Goal: Find contact information: Find contact information

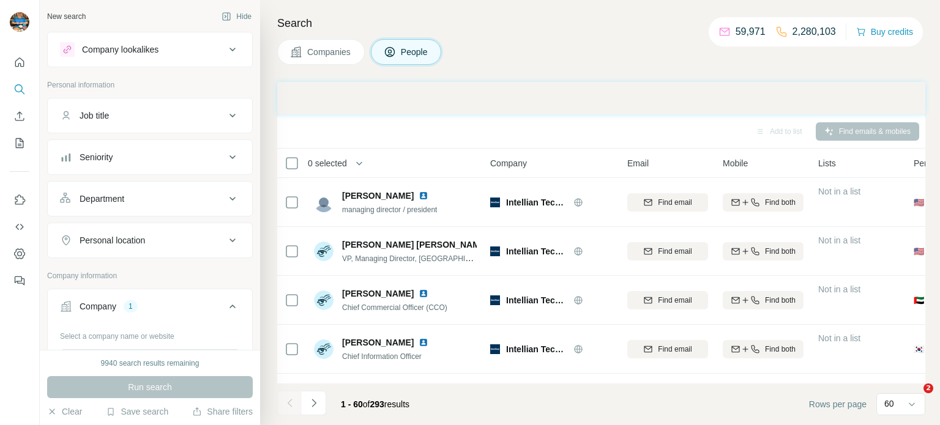
click at [140, 382] on icon "button" at bounding box center [135, 387] width 10 height 10
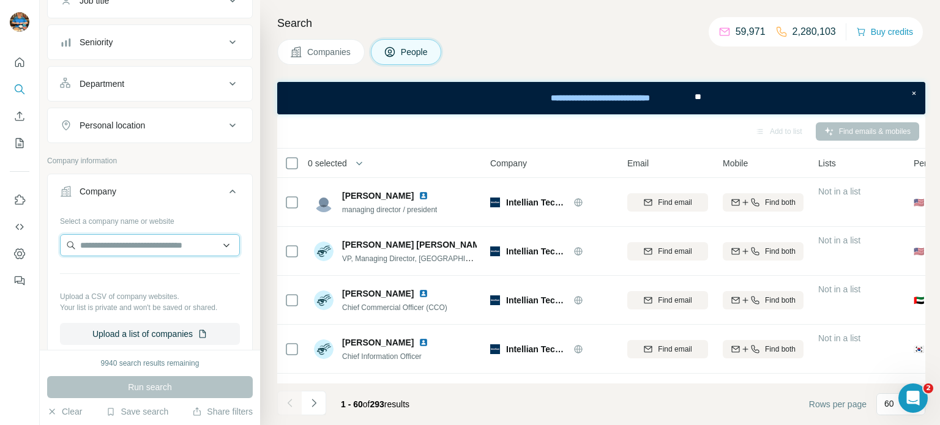
click at [152, 245] on input "text" at bounding box center [150, 245] width 180 height 22
paste input "**********"
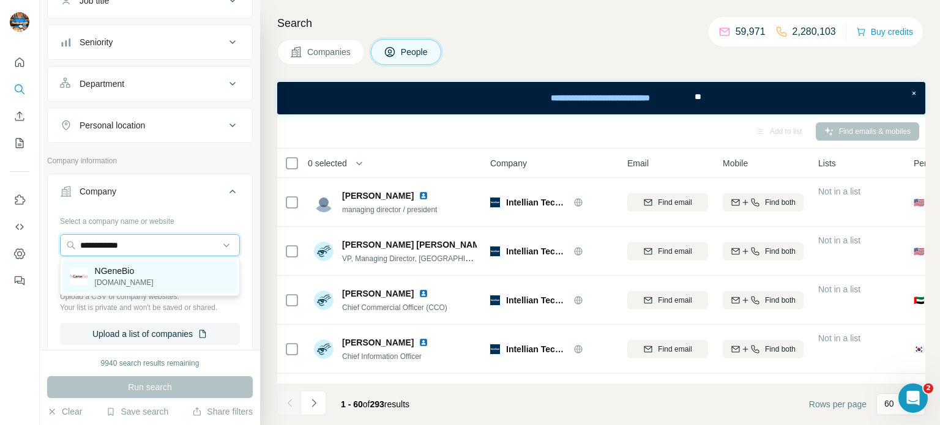
type input "**********"
click at [138, 270] on p "NGeneBio" at bounding box center [124, 271] width 59 height 12
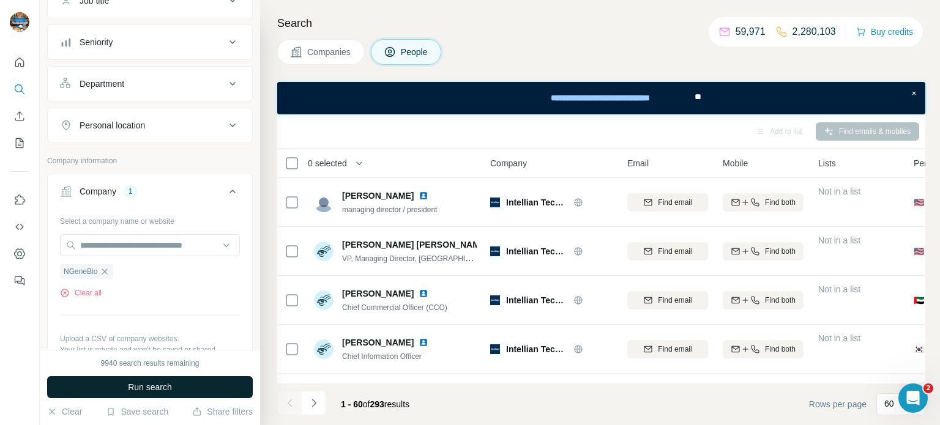
click at [175, 379] on button "Run search" at bounding box center [150, 387] width 206 height 22
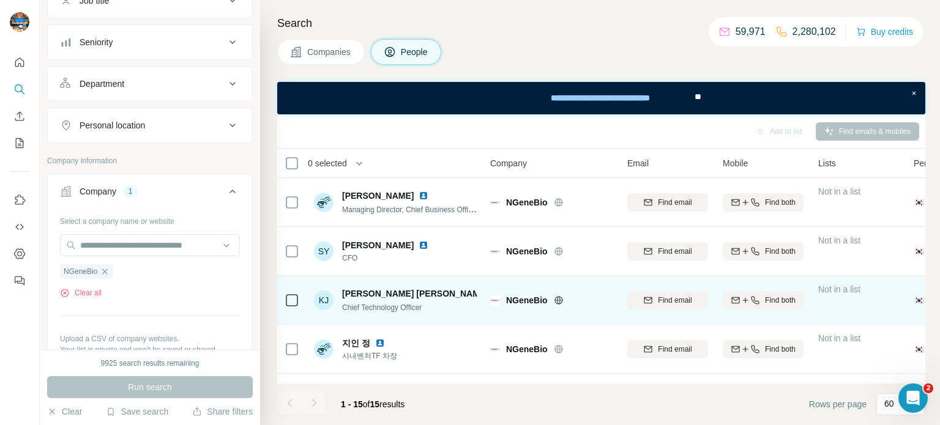
click at [493, 291] on img at bounding box center [495, 294] width 5 height 10
click at [779, 300] on span "Find both" at bounding box center [780, 300] width 31 height 11
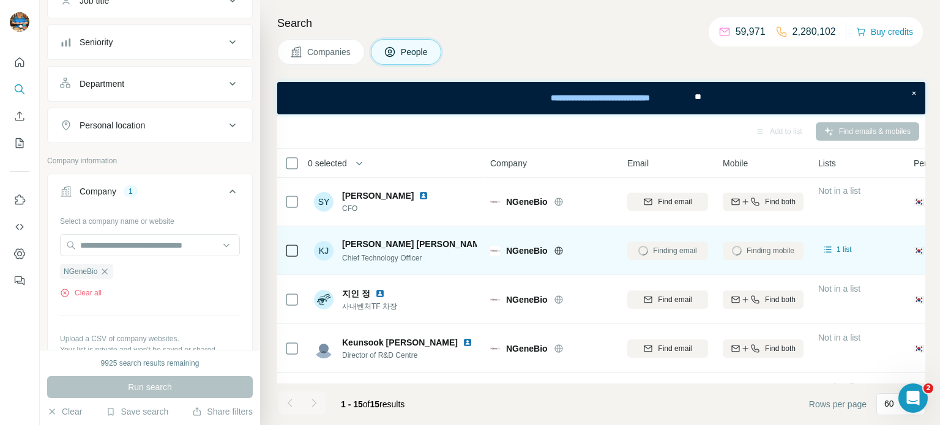
scroll to position [82, 0]
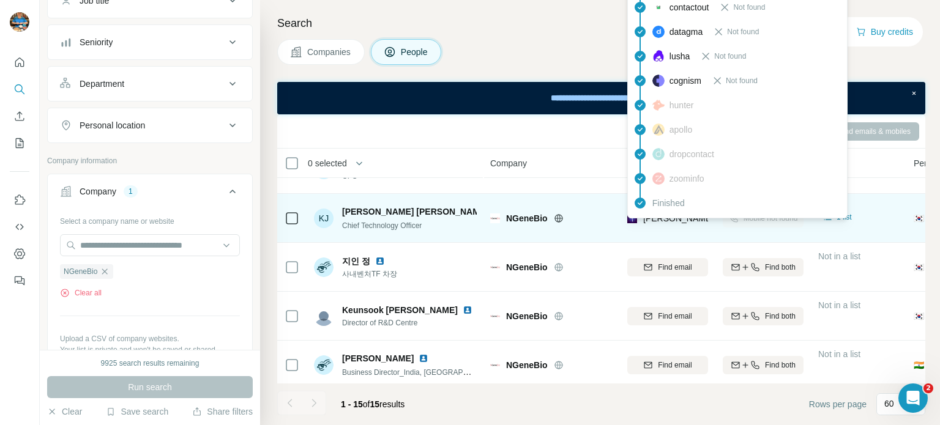
click at [668, 221] on span "[PERSON_NAME][EMAIL_ADDRESS][DOMAIN_NAME]" at bounding box center [750, 218] width 215 height 10
click at [653, 237] on td "[PERSON_NAME][EMAIL_ADDRESS][DOMAIN_NAME]" at bounding box center [667, 218] width 95 height 49
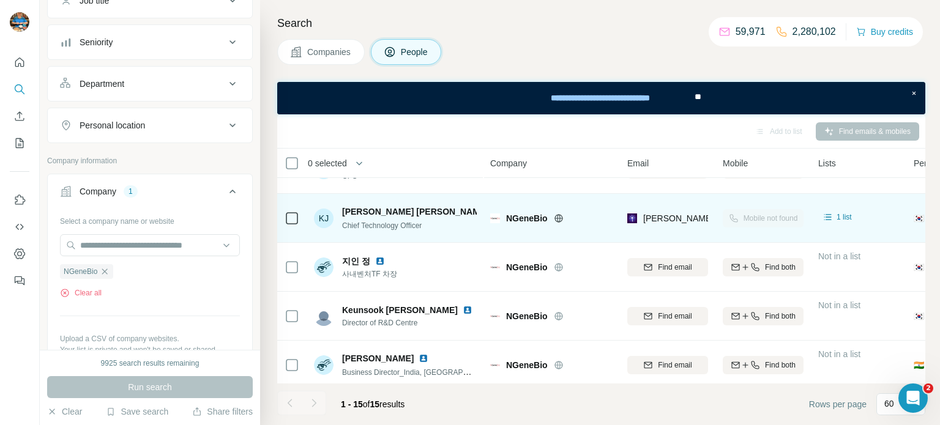
click at [656, 229] on div "[PERSON_NAME][EMAIL_ADDRESS][DOMAIN_NAME]" at bounding box center [667, 218] width 81 height 34
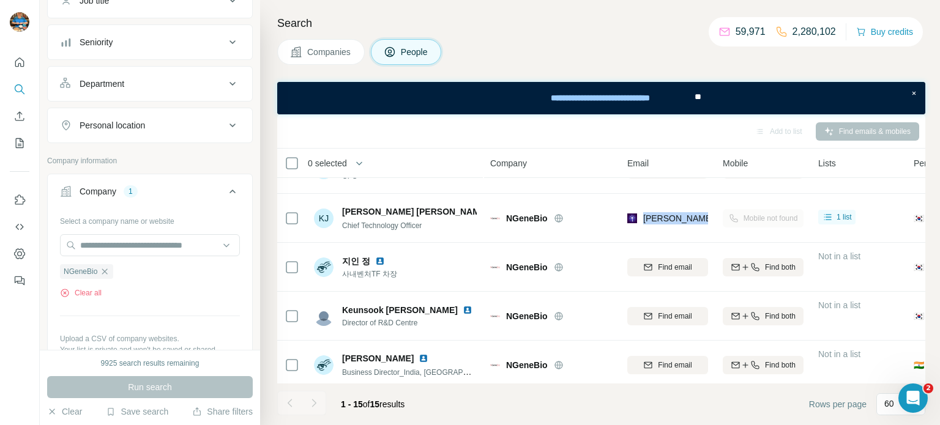
drag, startPoint x: 644, startPoint y: 221, endPoint x: 732, endPoint y: 224, distance: 87.5
click at [0, 0] on tr "[PERSON_NAME] [PERSON_NAME] Chief Technology Officer [PERSON_NAME] [PERSON_NAME…" at bounding box center [0, 0] width 0 height 0
copy tr "[PERSON_NAME][EMAIL_ADDRESS][DOMAIN_NAME]"
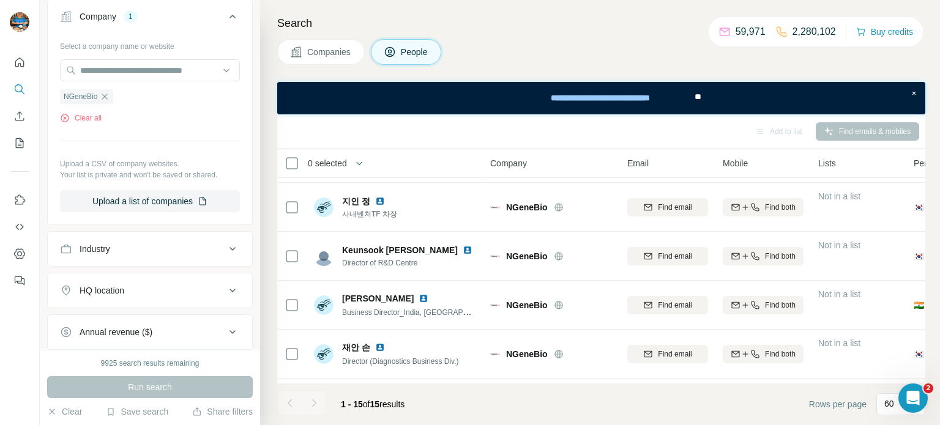
scroll to position [288, 0]
click at [579, 64] on div "Companies People" at bounding box center [601, 52] width 648 height 26
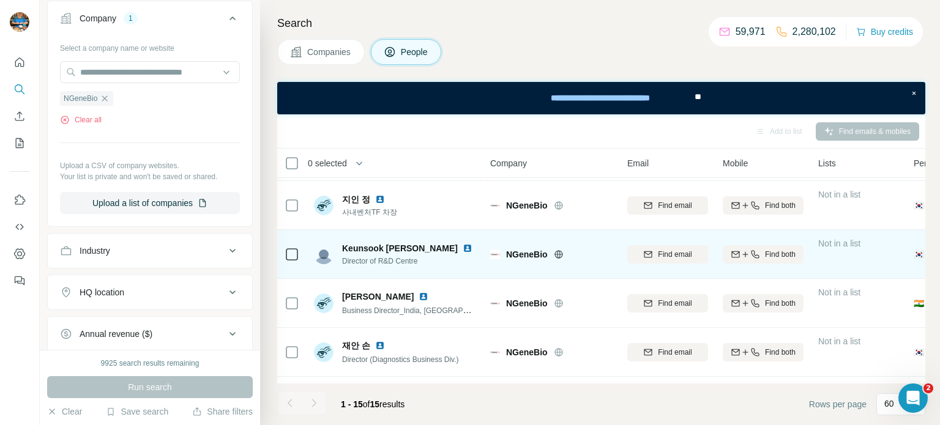
scroll to position [0, 0]
